Goal: Task Accomplishment & Management: Manage account settings

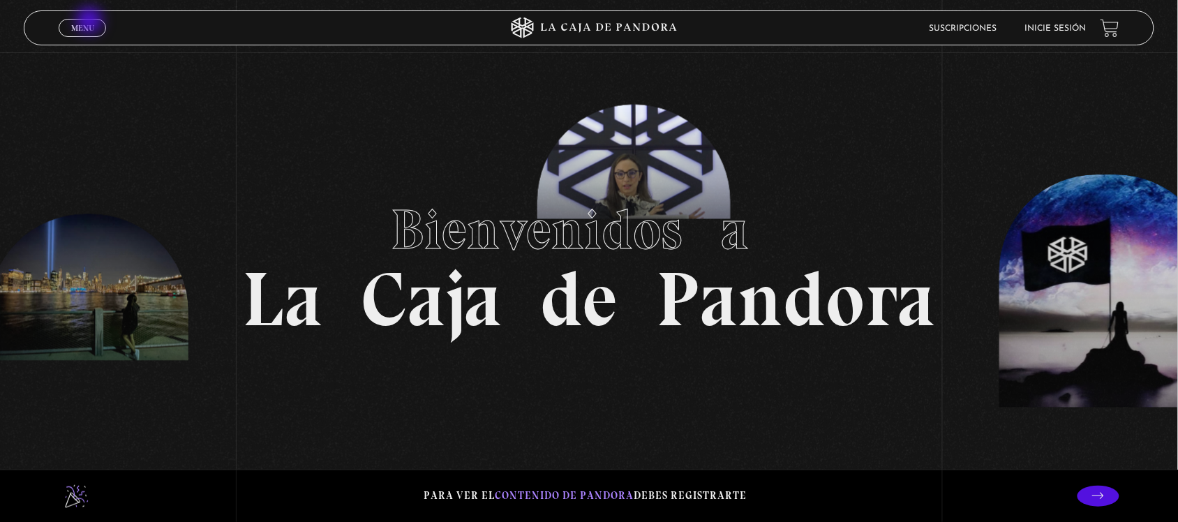
click at [91, 22] on link "Menu Cerrar" at bounding box center [82, 28] width 47 height 18
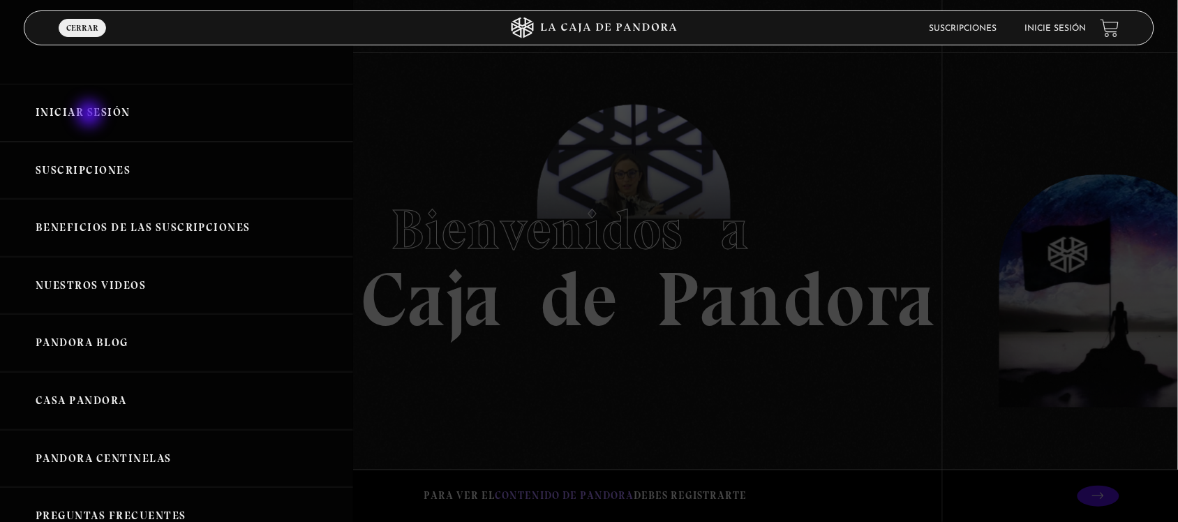
click at [91, 113] on link "Iniciar Sesión" at bounding box center [176, 113] width 353 height 58
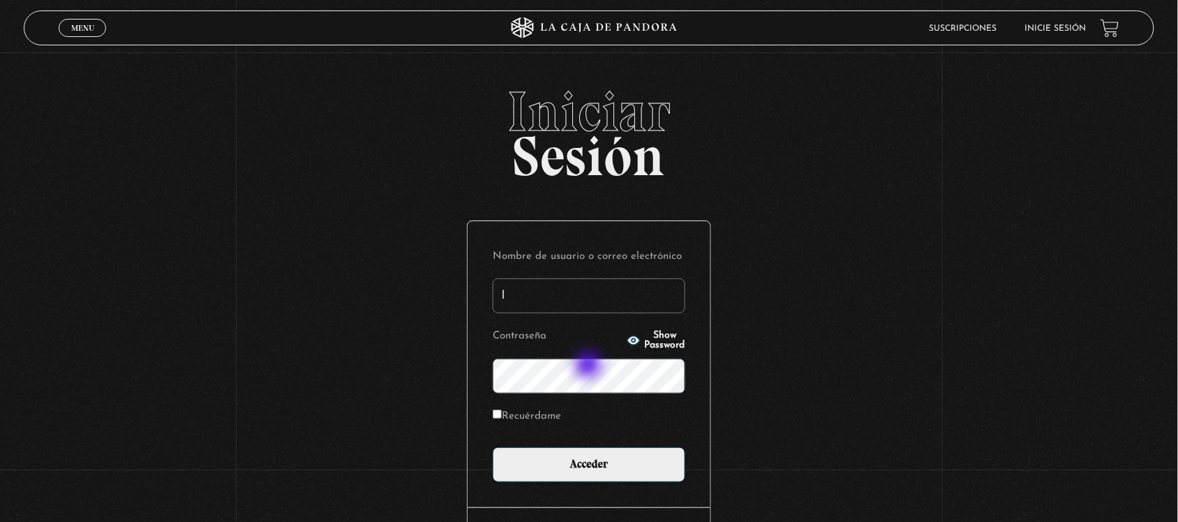
type input "[EMAIL_ADDRESS][DOMAIN_NAME]"
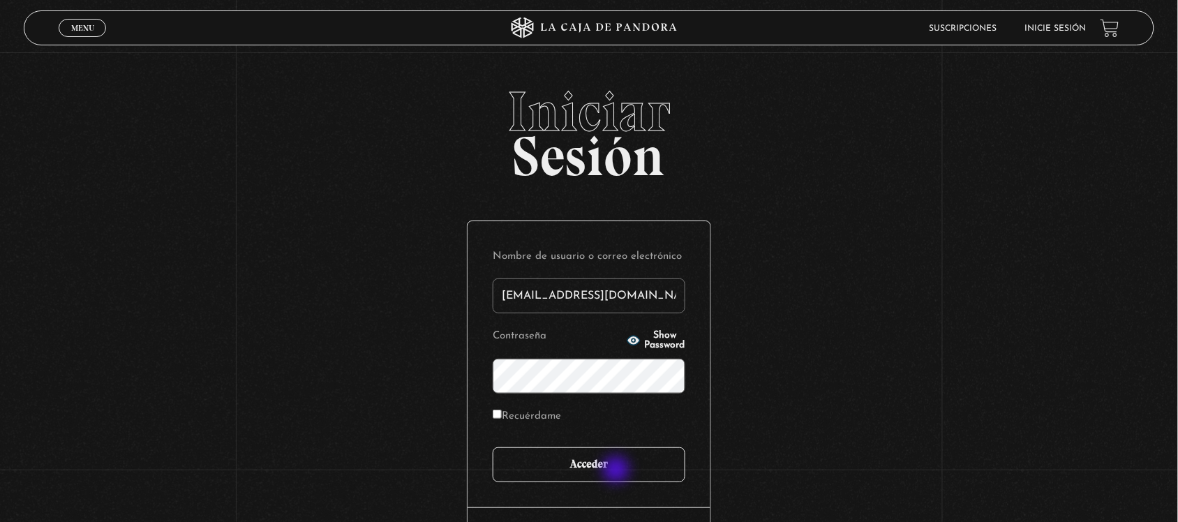
click at [615, 465] on input "Acceder" at bounding box center [589, 464] width 193 height 35
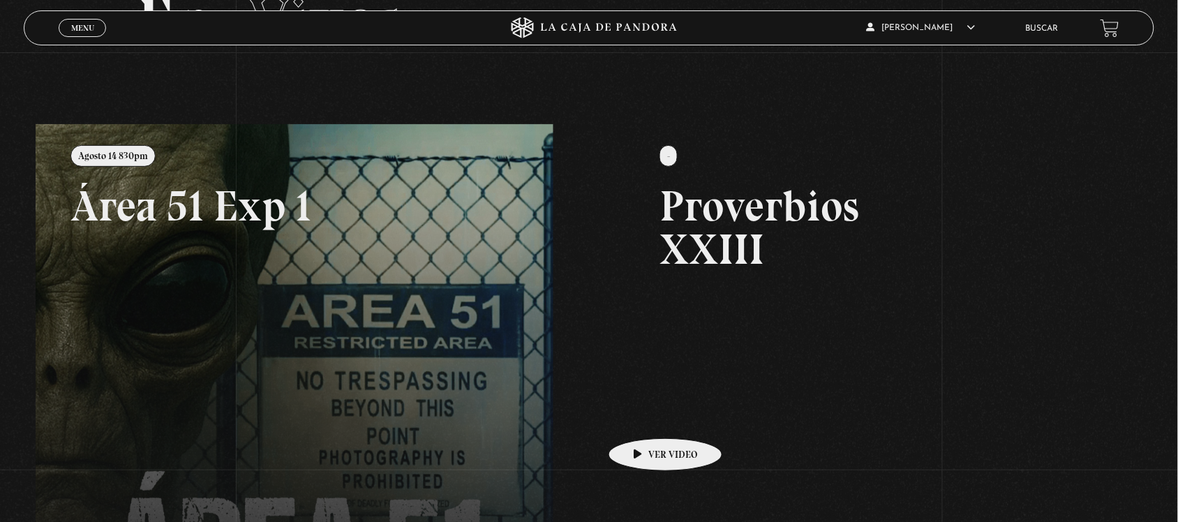
scroll to position [174, 0]
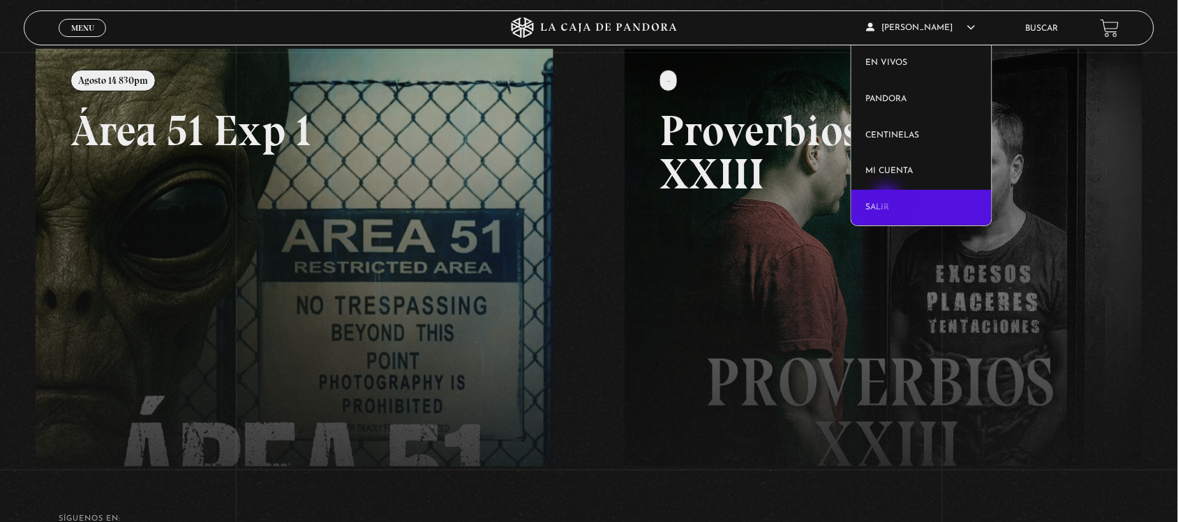
click at [888, 200] on link "Salir" at bounding box center [921, 208] width 140 height 36
